Goal: Find specific page/section: Find specific page/section

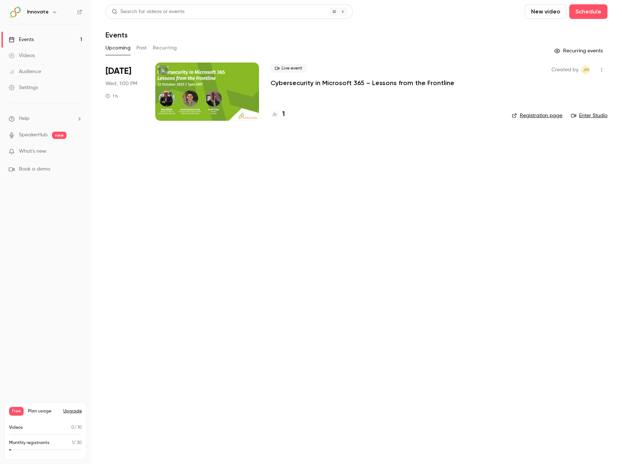
click at [286, 113] on div "1" at bounding box center [384, 114] width 229 height 10
click at [281, 113] on div "1" at bounding box center [277, 114] width 14 height 10
